Goal: Download file/media

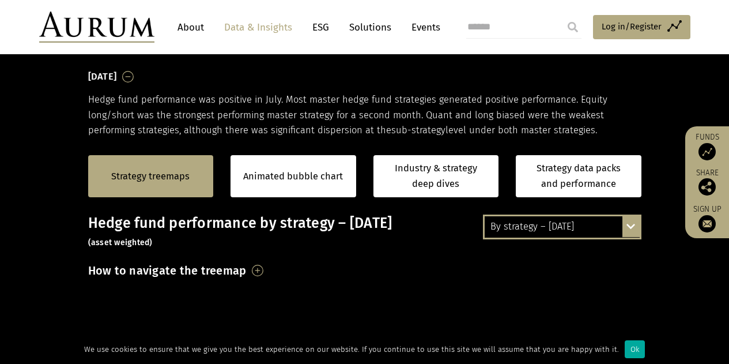
scroll to position [174, 0]
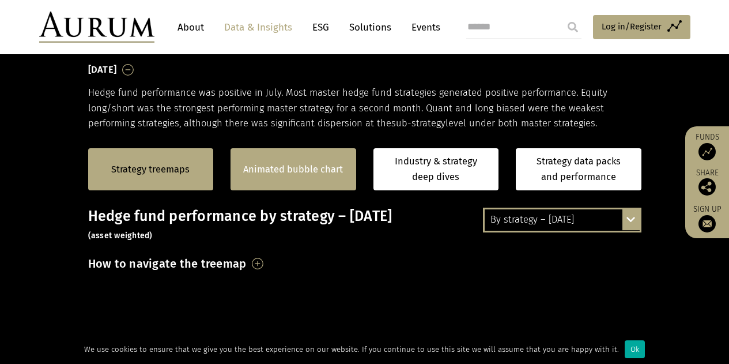
click at [354, 174] on div "Animated bubble chart" at bounding box center [294, 169] width 126 height 42
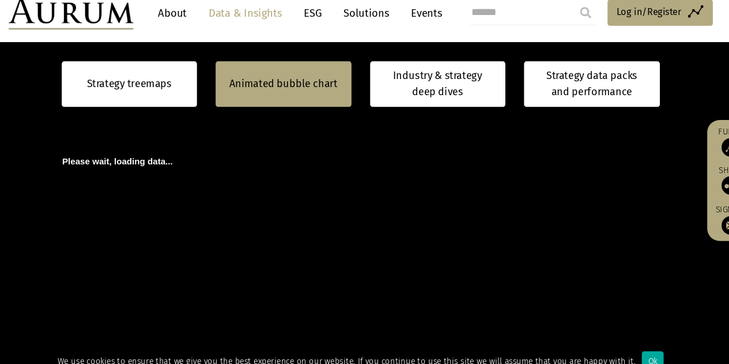
scroll to position [311, 0]
click at [414, 205] on icon at bounding box center [400, 339] width 640 height 375
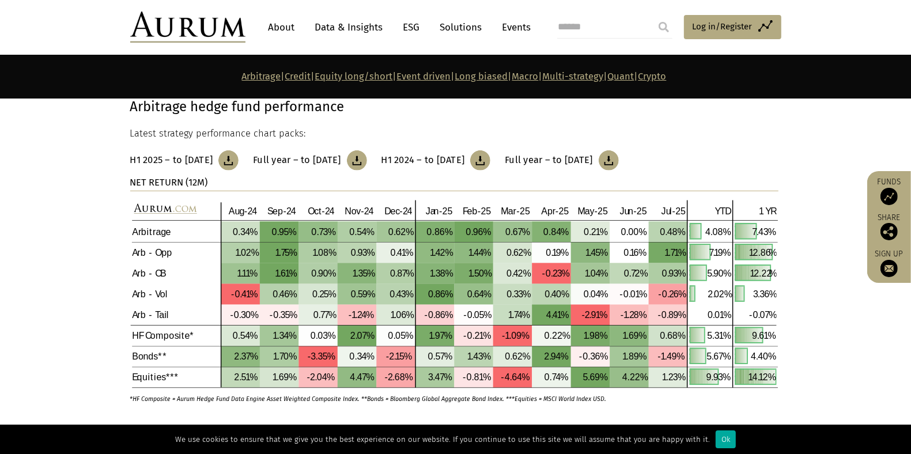
scroll to position [436, 0]
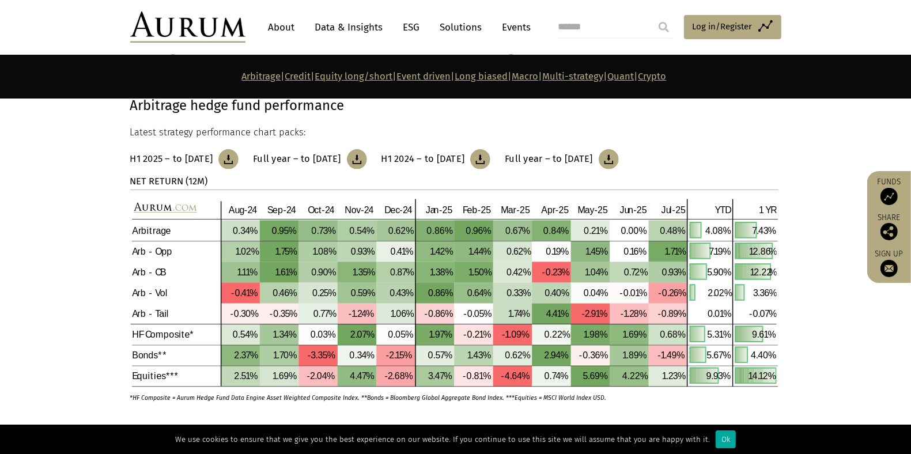
click at [238, 156] on img at bounding box center [228, 159] width 20 height 20
